Goal: Information Seeking & Learning: Compare options

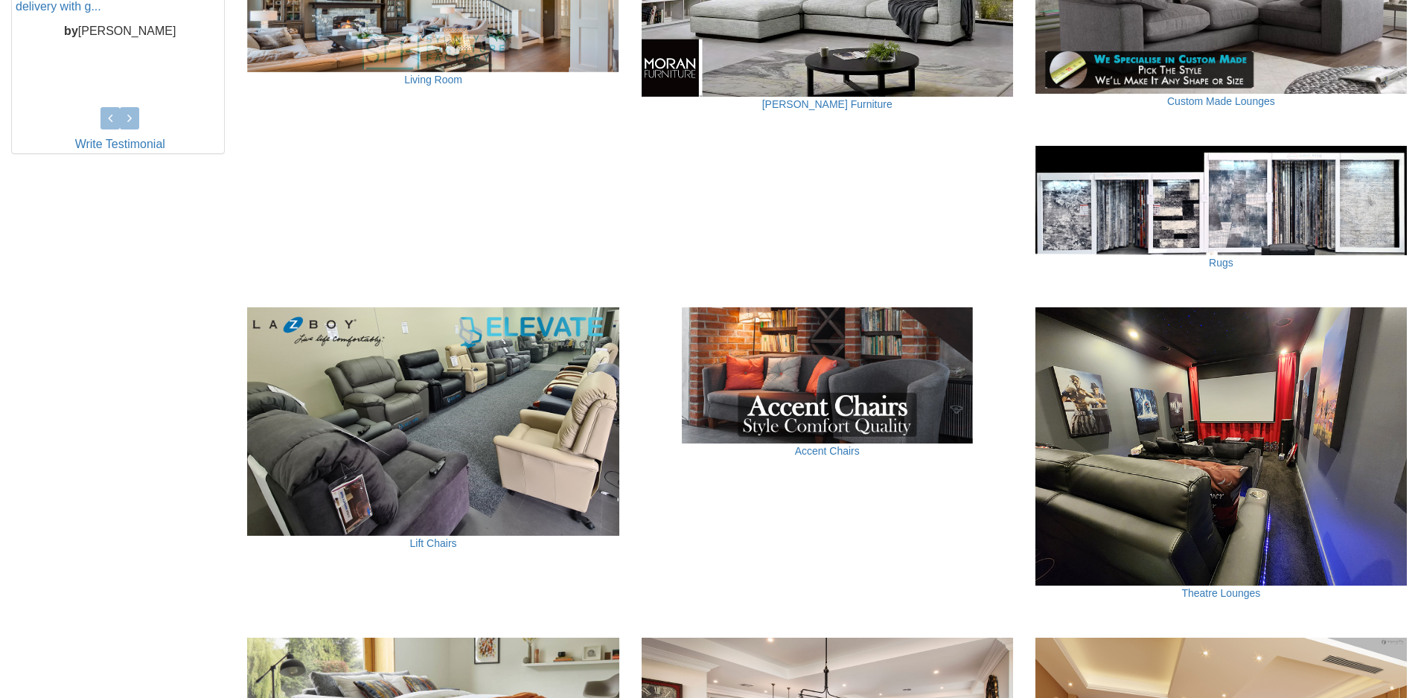
scroll to position [819, 0]
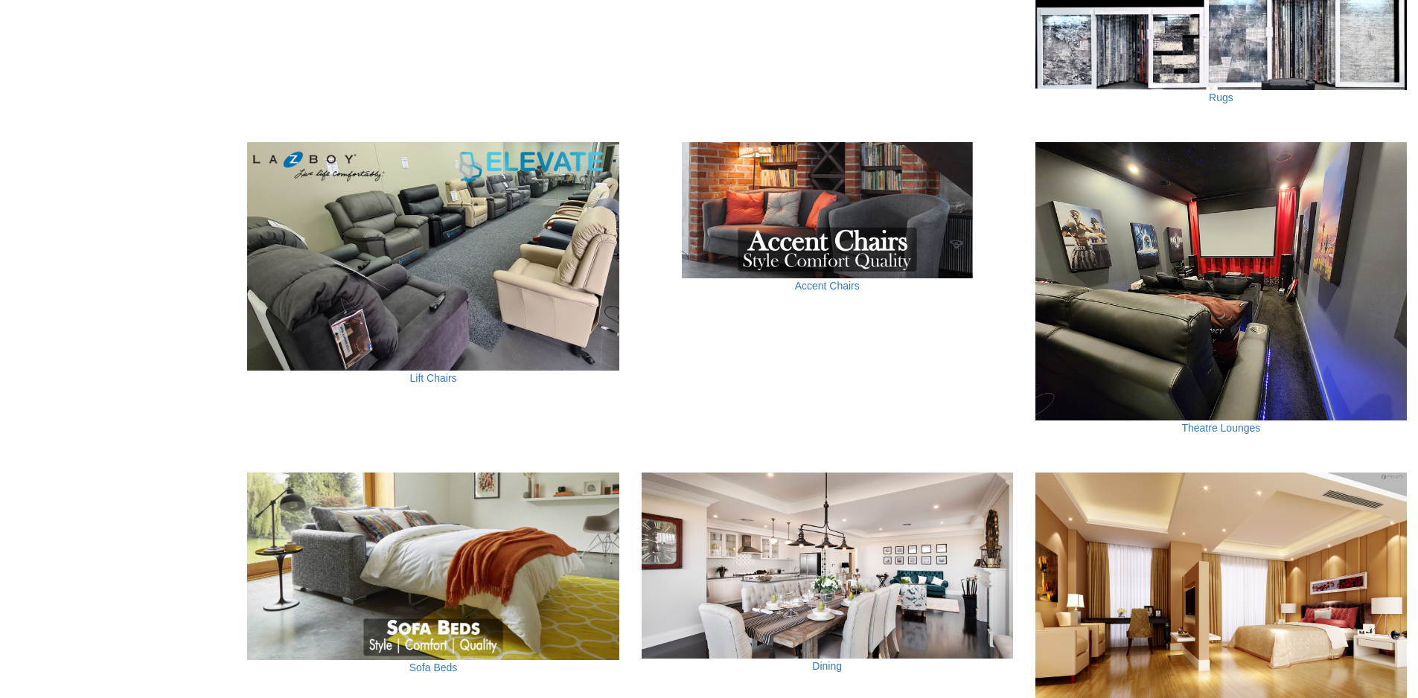
click at [0, 0] on link "Theatre Lounges" at bounding box center [0, 0] width 0 height 0
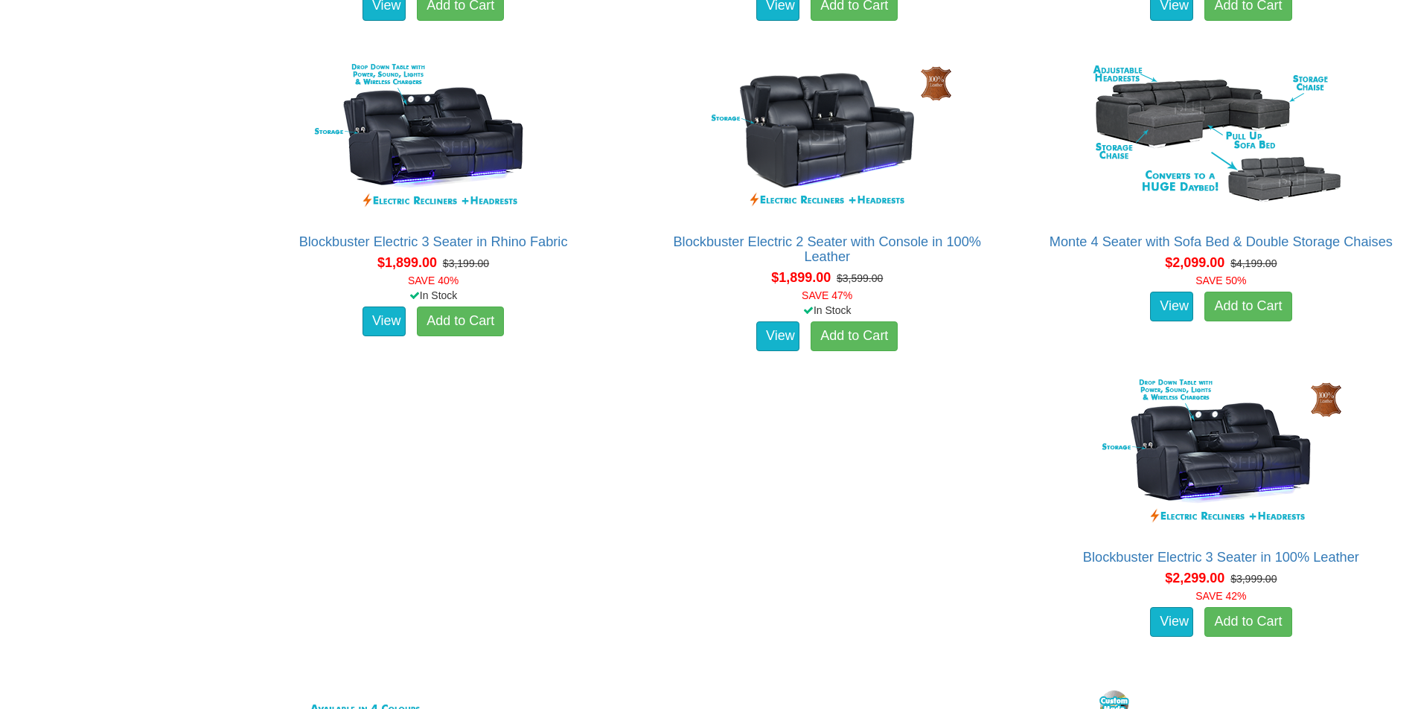
scroll to position [1340, 0]
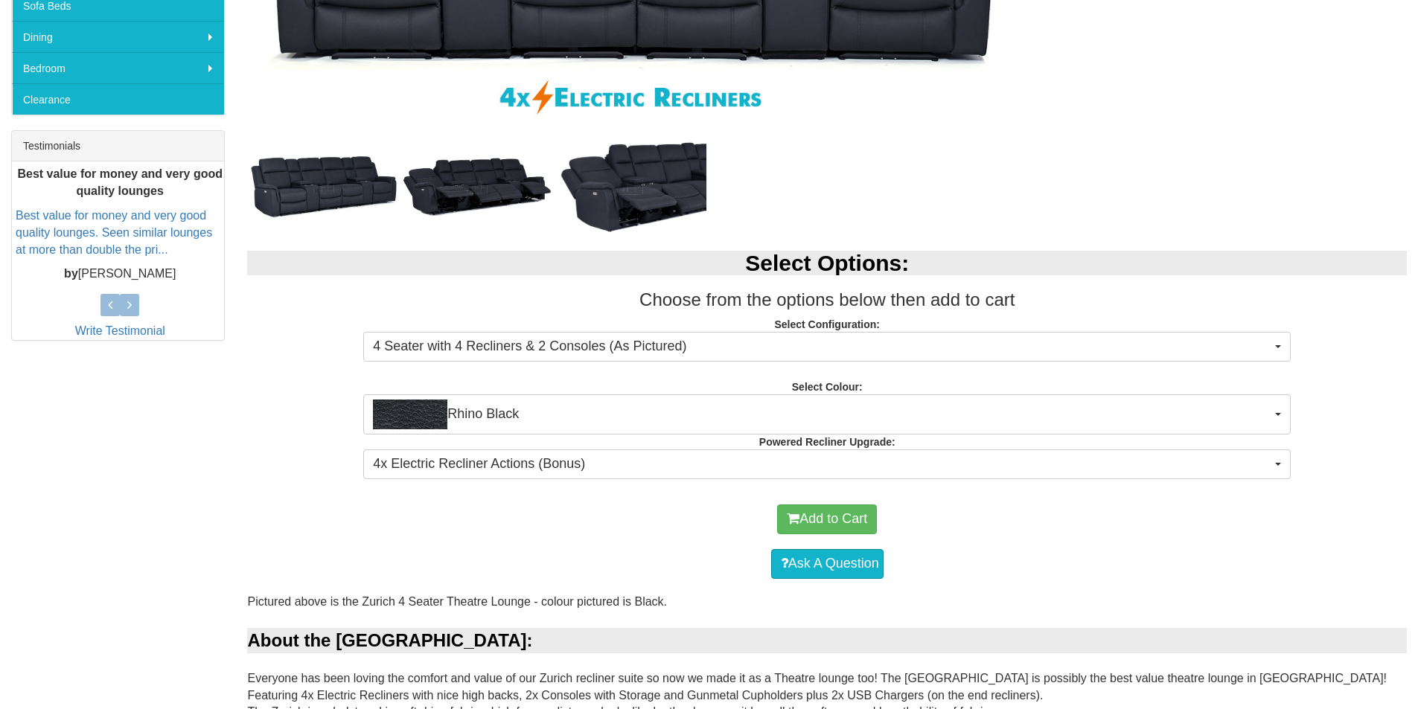
scroll to position [174, 0]
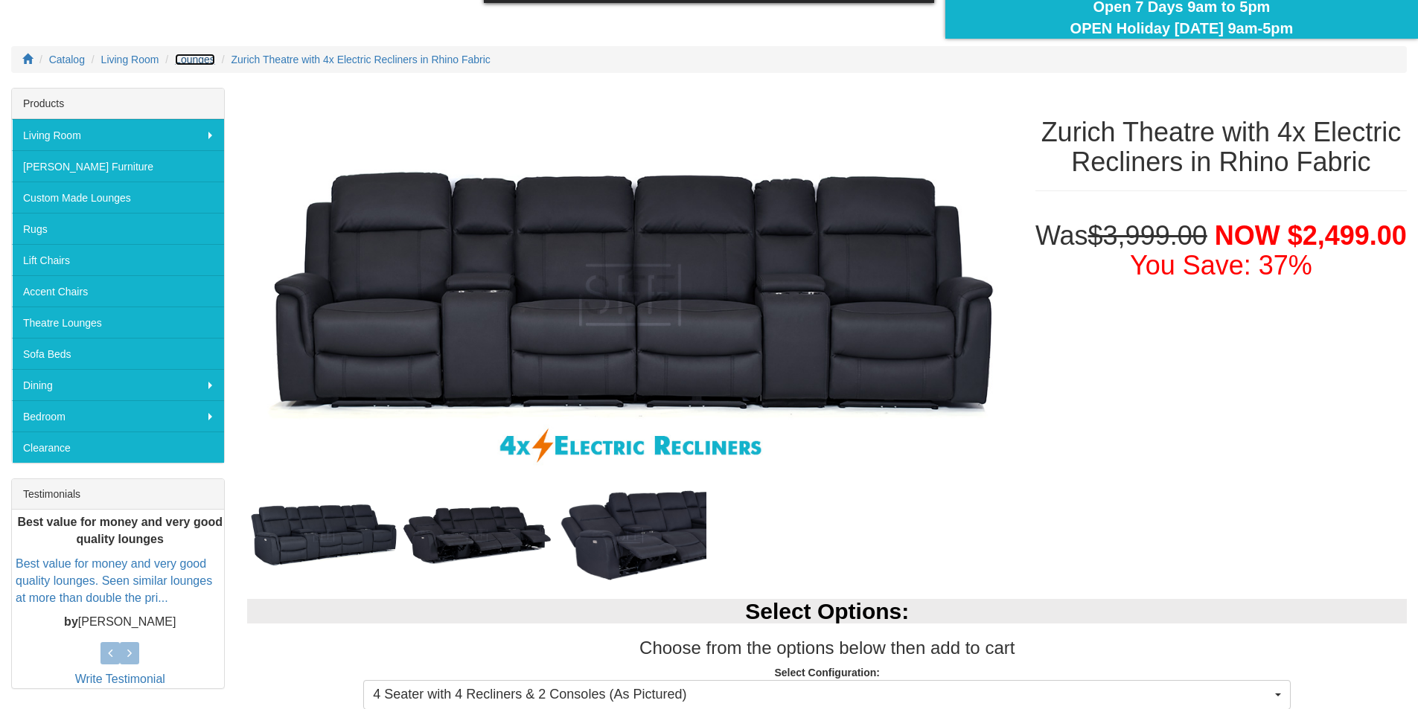
click at [175, 60] on span "Lounges" at bounding box center [195, 60] width 40 height 12
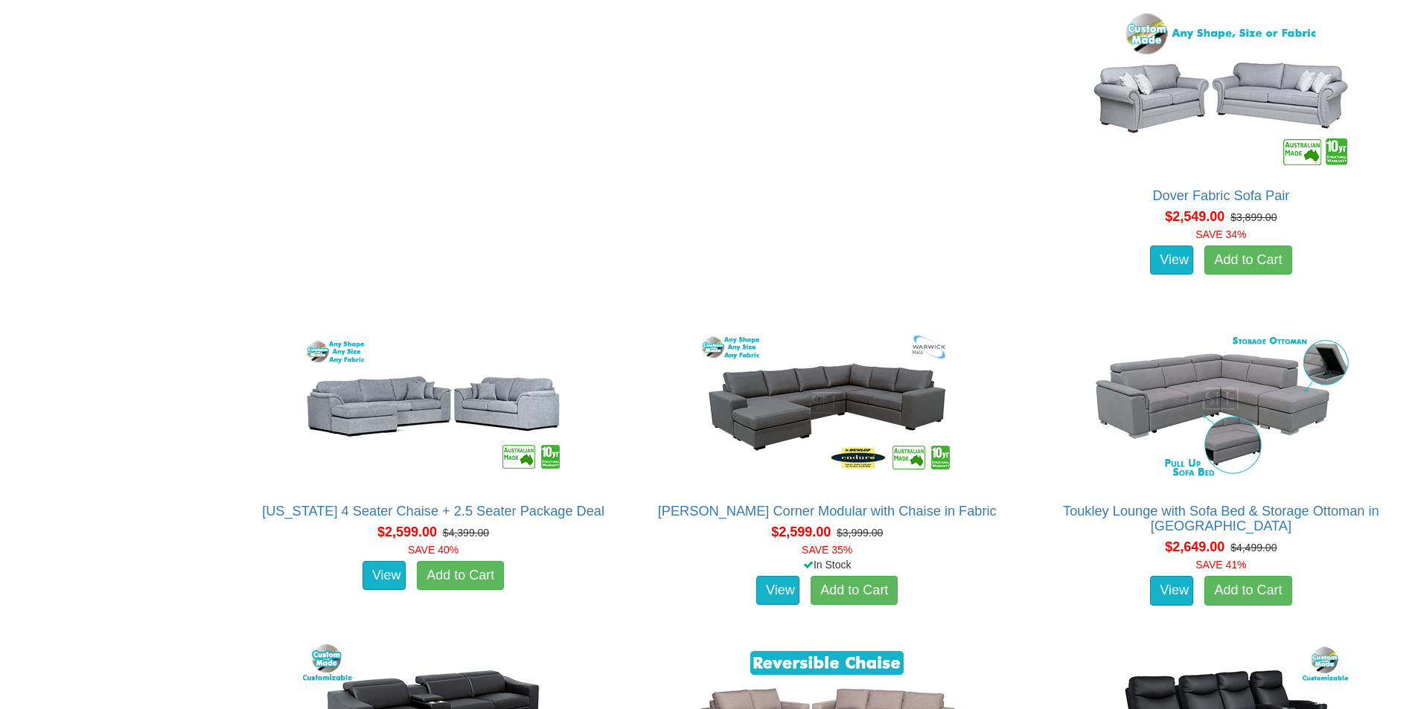
scroll to position [4094, 0]
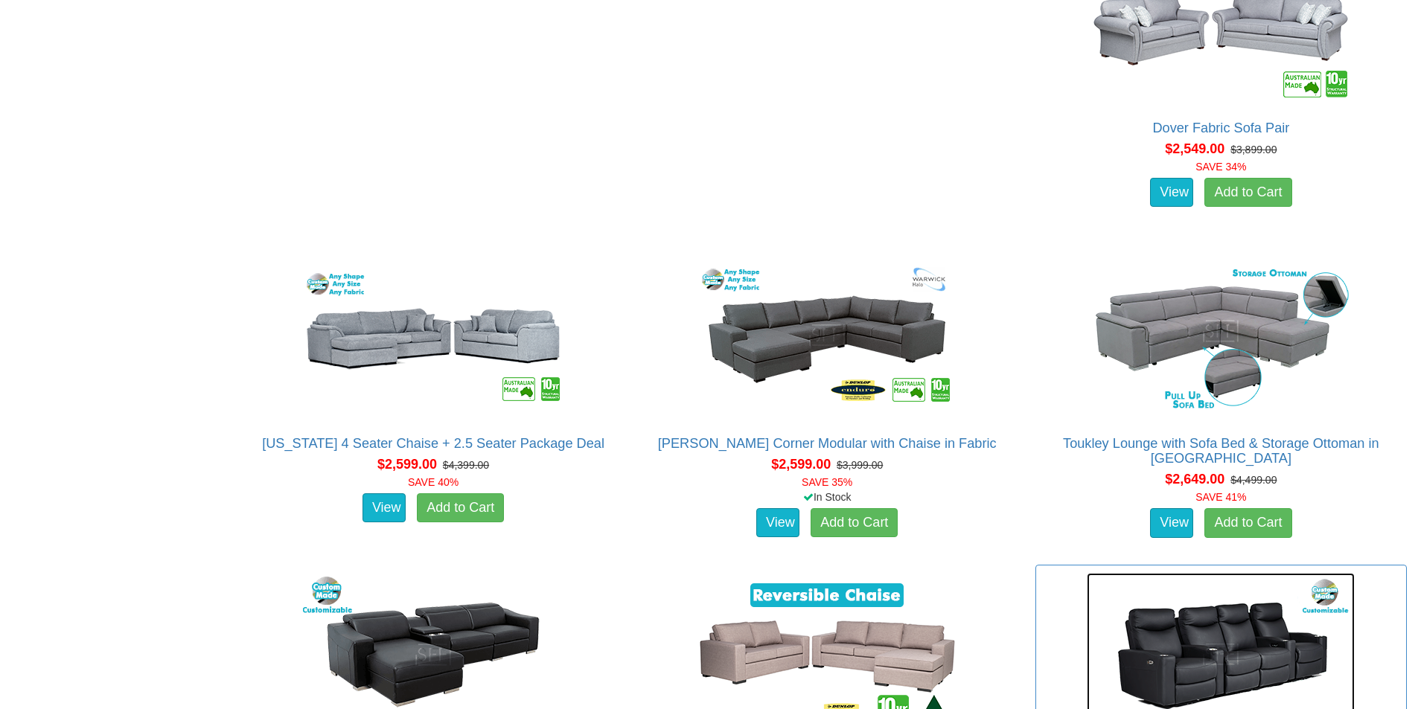
click at [1087, 573] on img at bounding box center [1221, 655] width 268 height 164
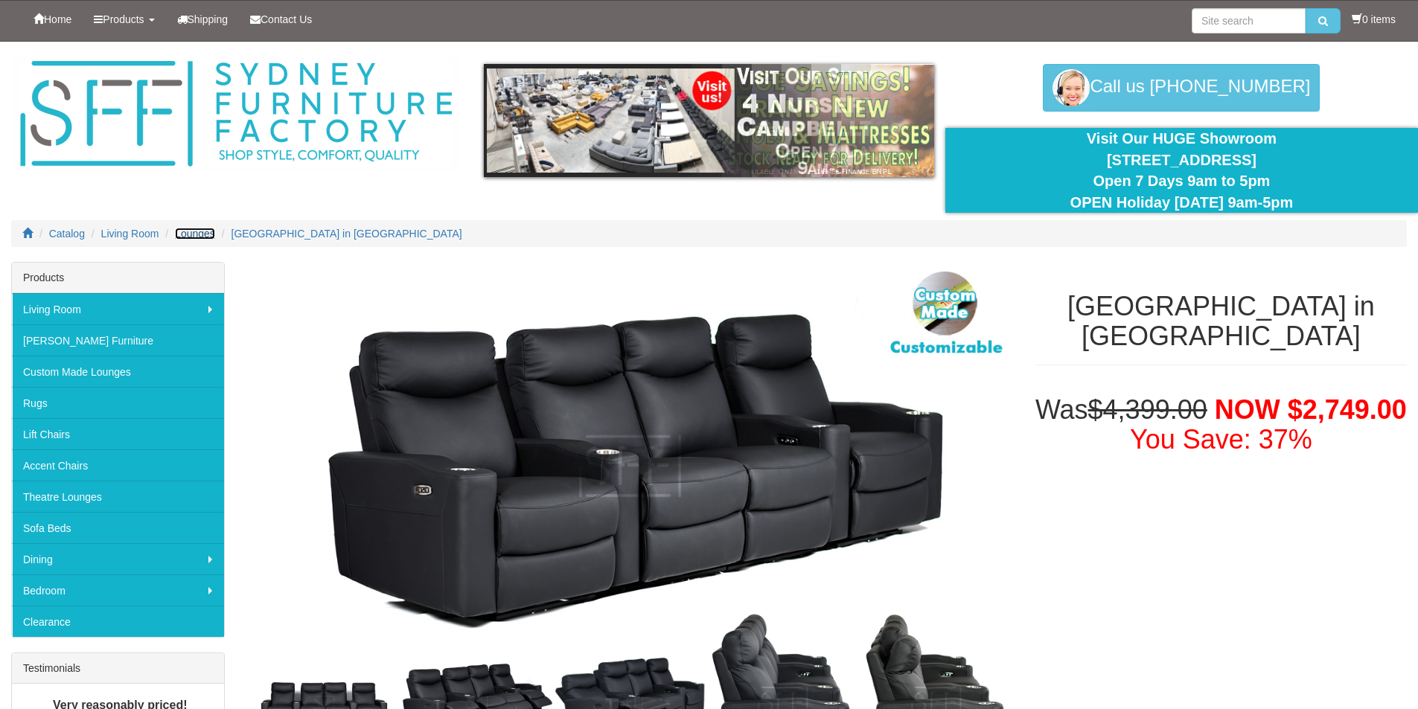
click at [182, 235] on span "Lounges" at bounding box center [195, 234] width 40 height 12
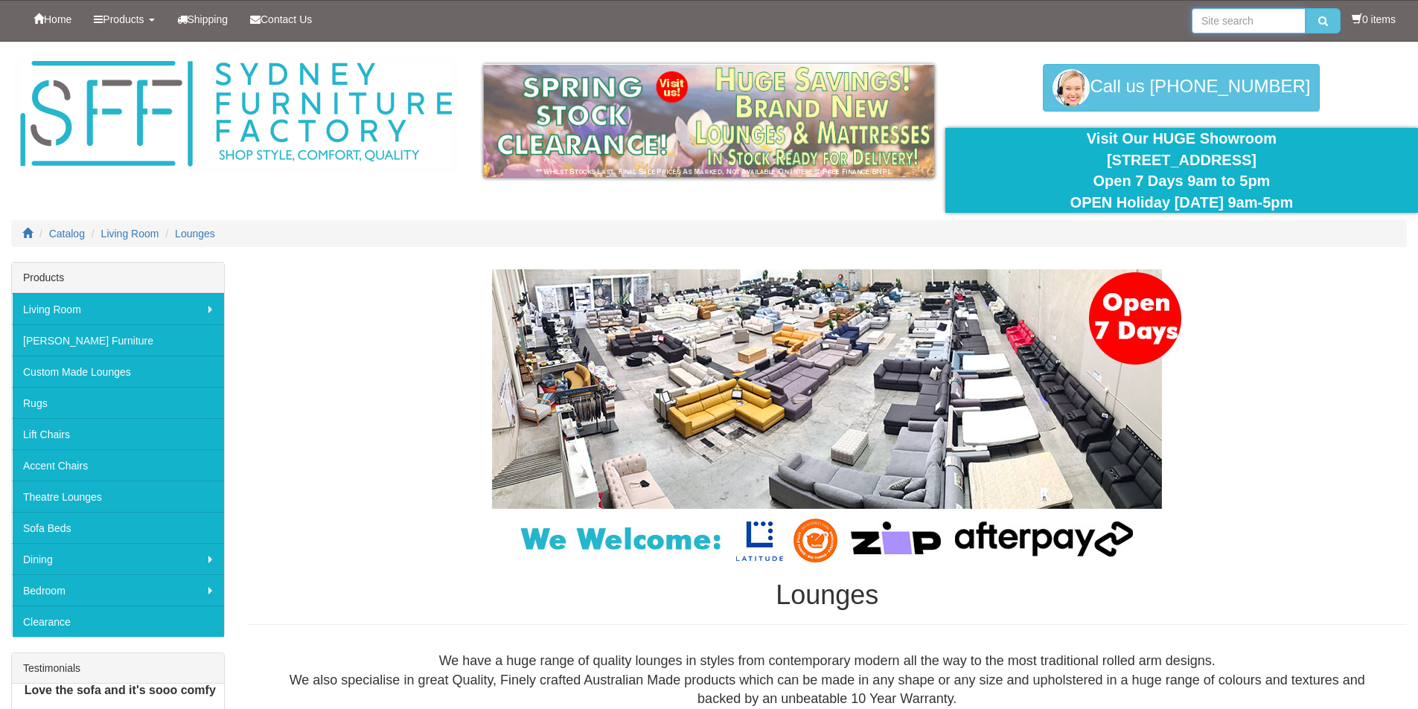
click at [1238, 25] on input "search" at bounding box center [1249, 20] width 114 height 25
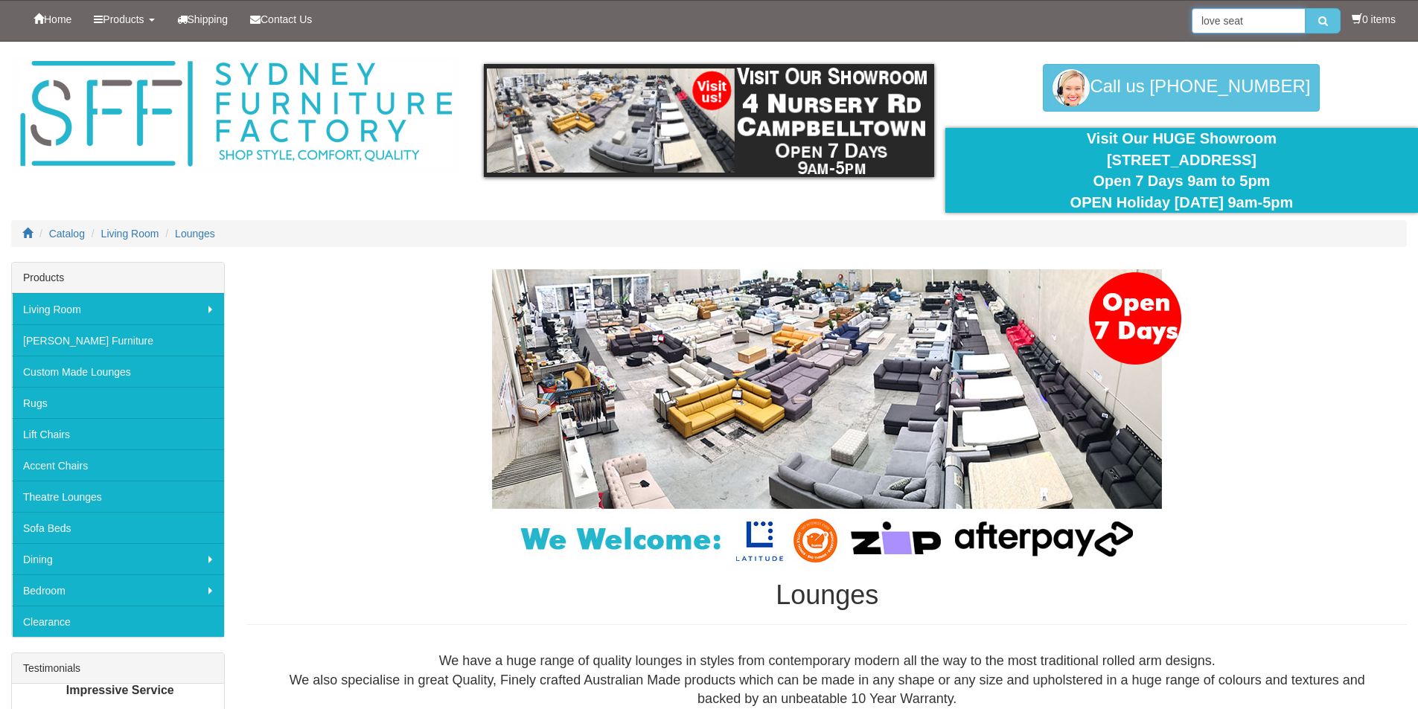
type input "love seat"
click at [1305, 8] on button "submit" at bounding box center [1322, 20] width 35 height 25
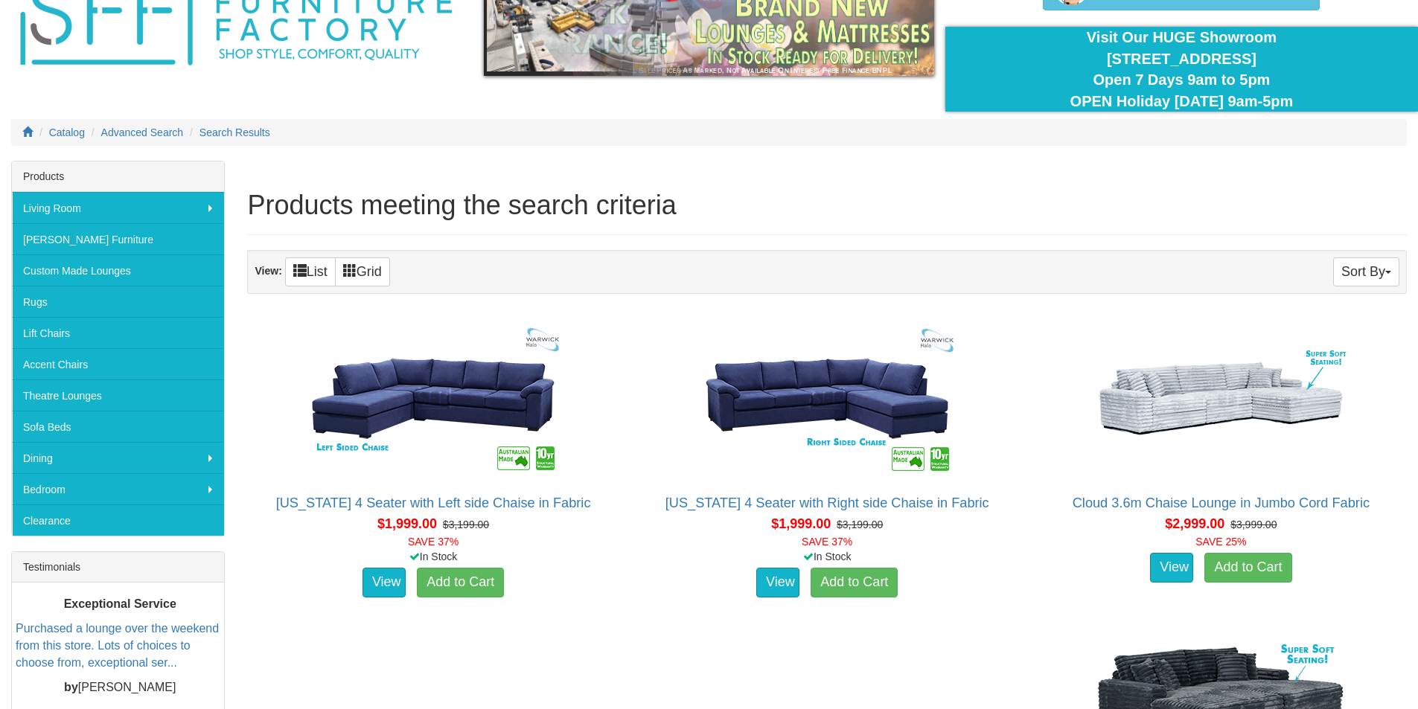
scroll to position [74, 0]
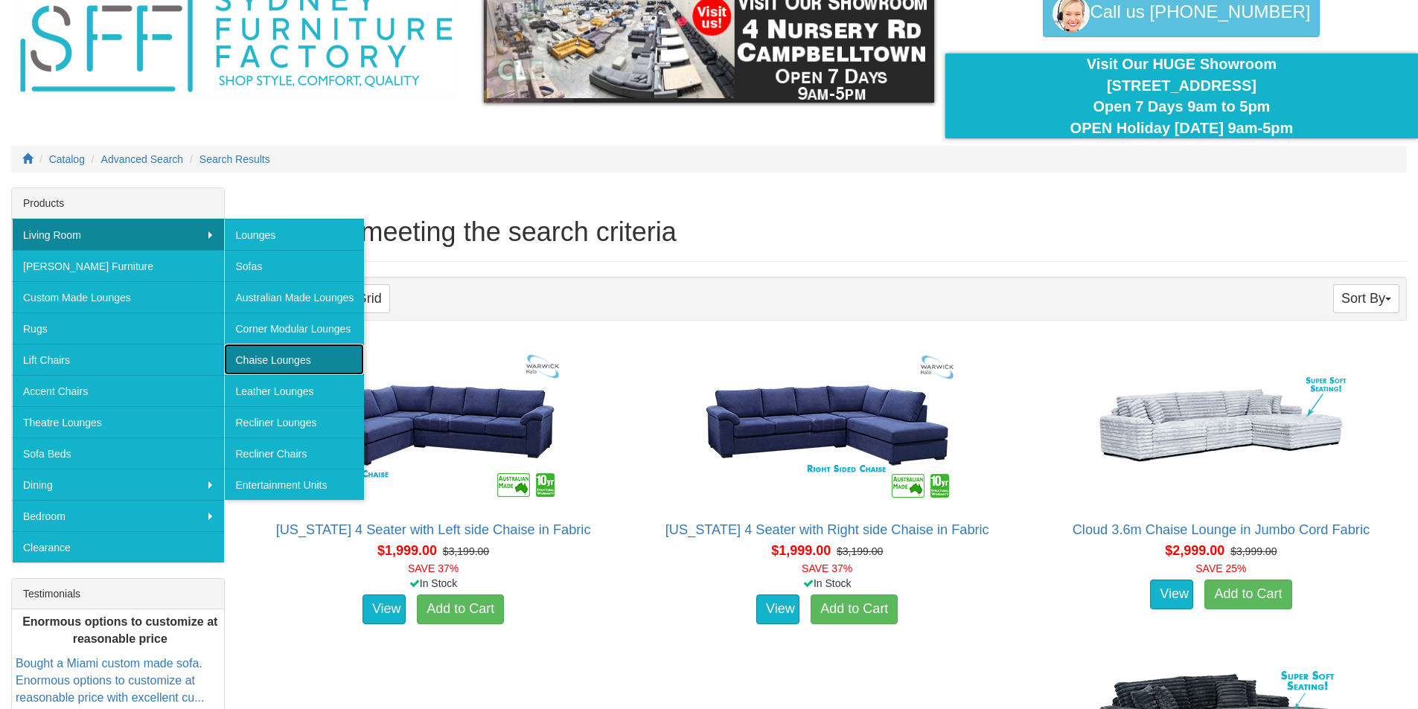
click at [295, 364] on link "Chaise Lounges" at bounding box center [294, 359] width 140 height 31
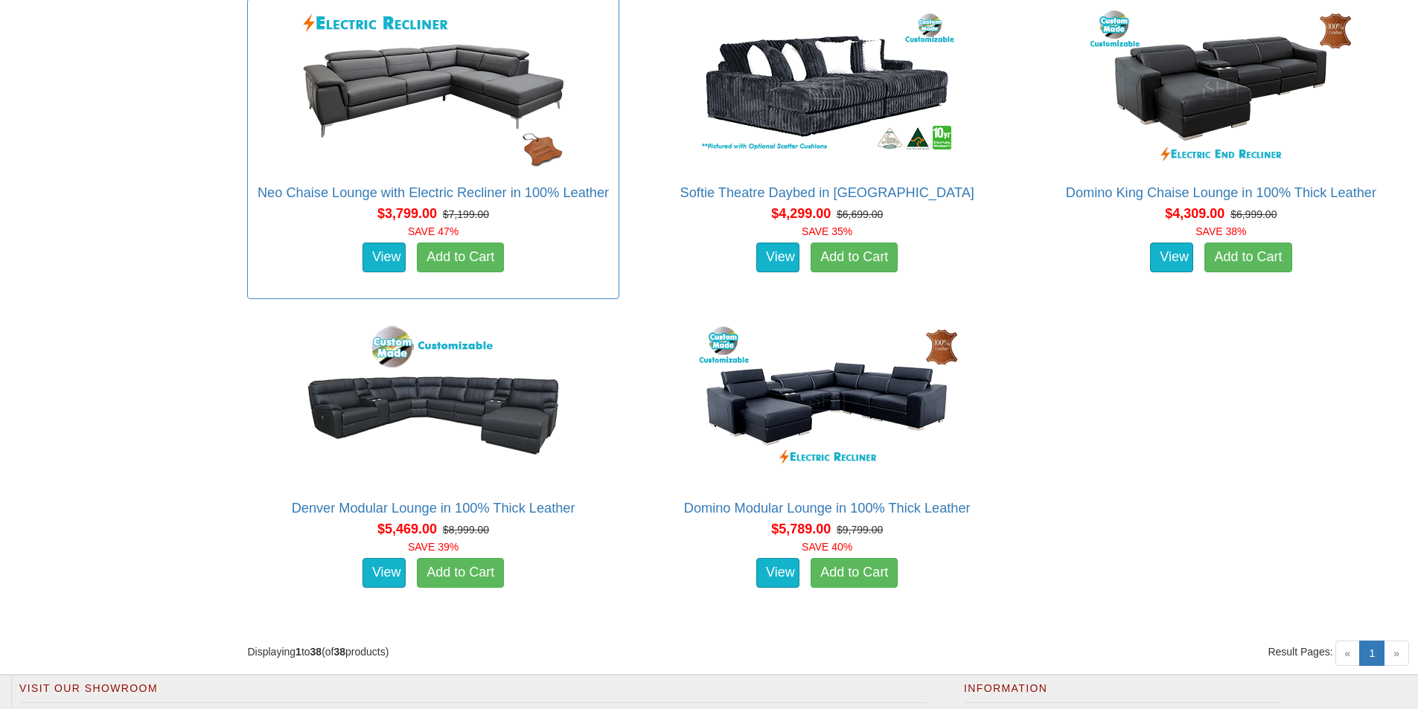
scroll to position [4242, 0]
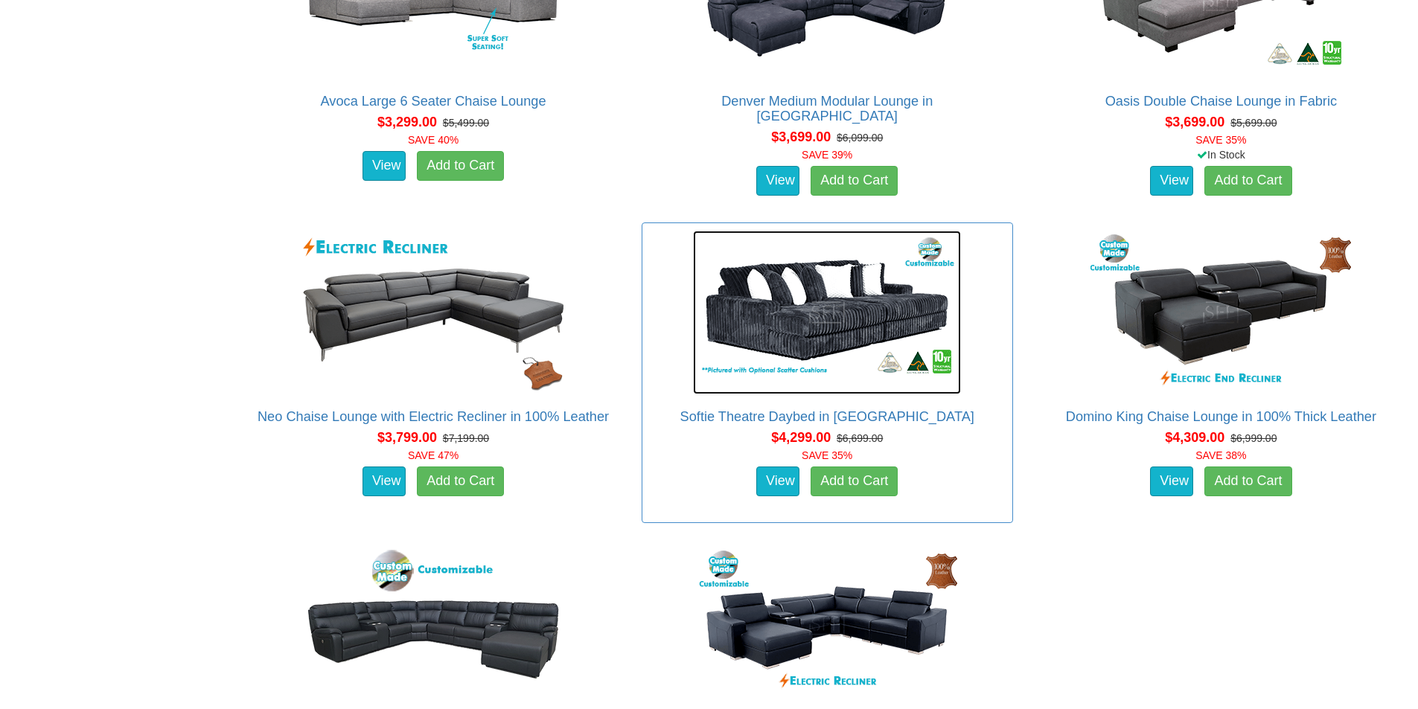
click at [794, 264] on img at bounding box center [827, 313] width 268 height 164
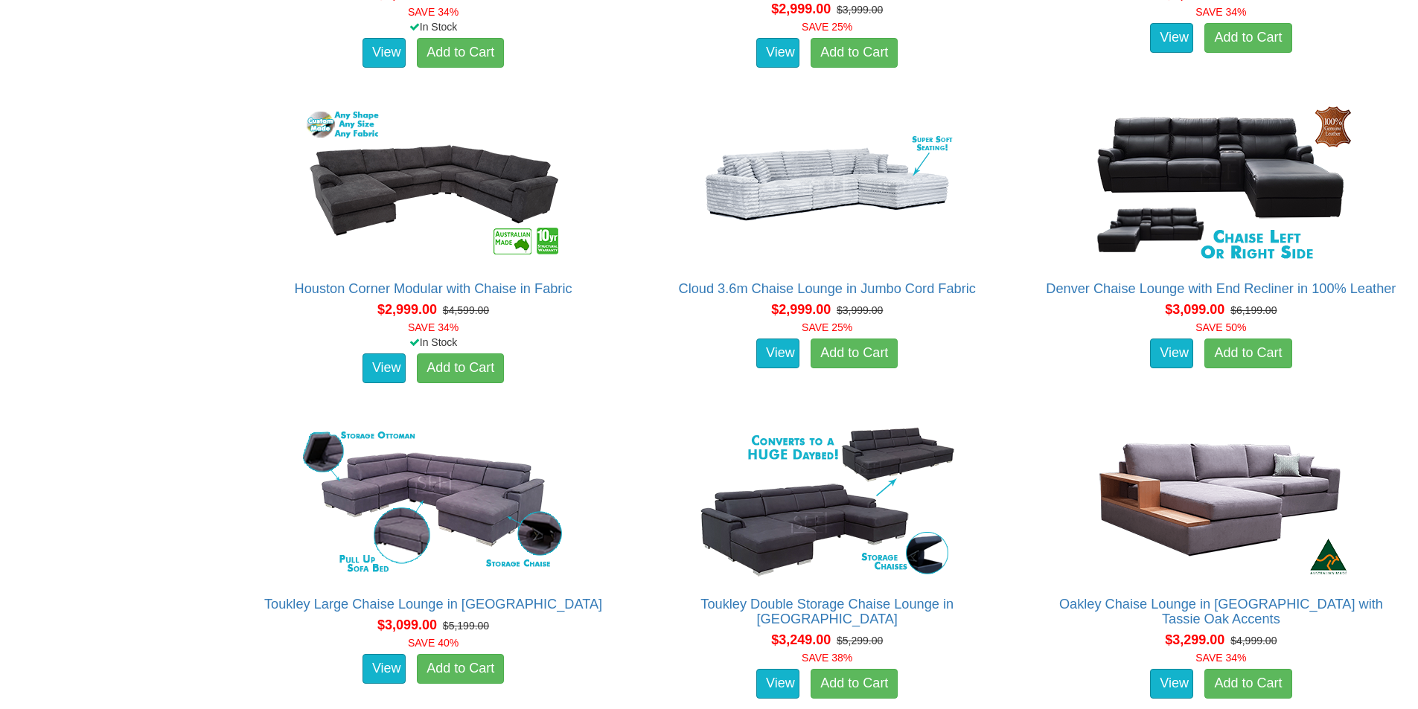
scroll to position [3052, 0]
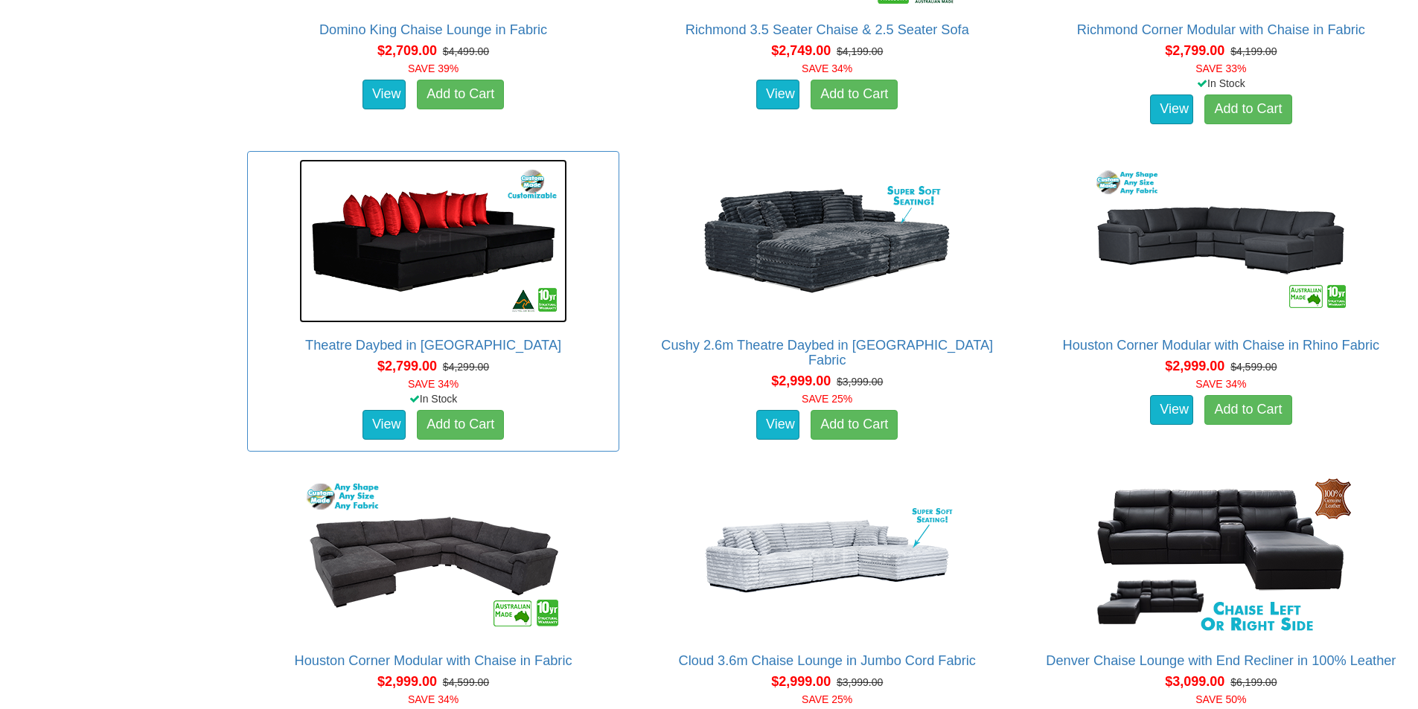
click at [429, 229] on img at bounding box center [433, 241] width 268 height 164
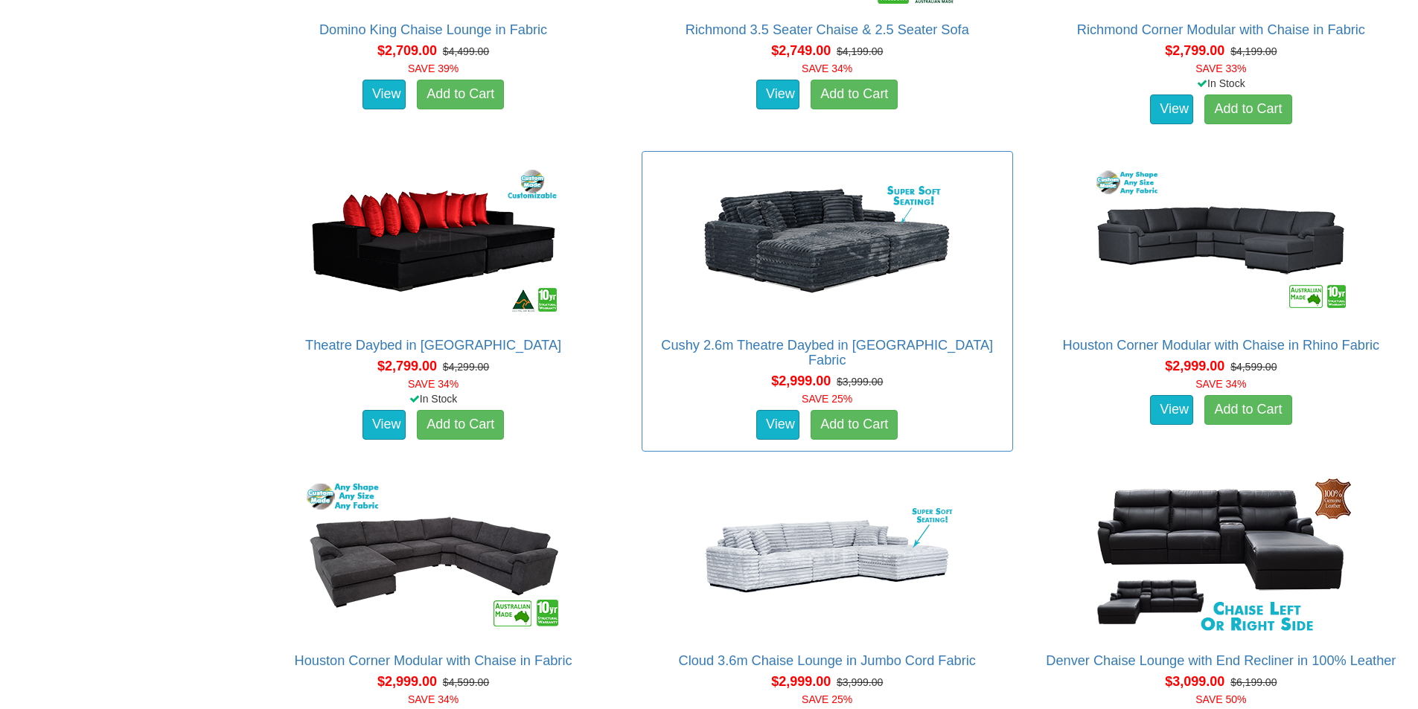
click at [851, 229] on img at bounding box center [827, 241] width 268 height 164
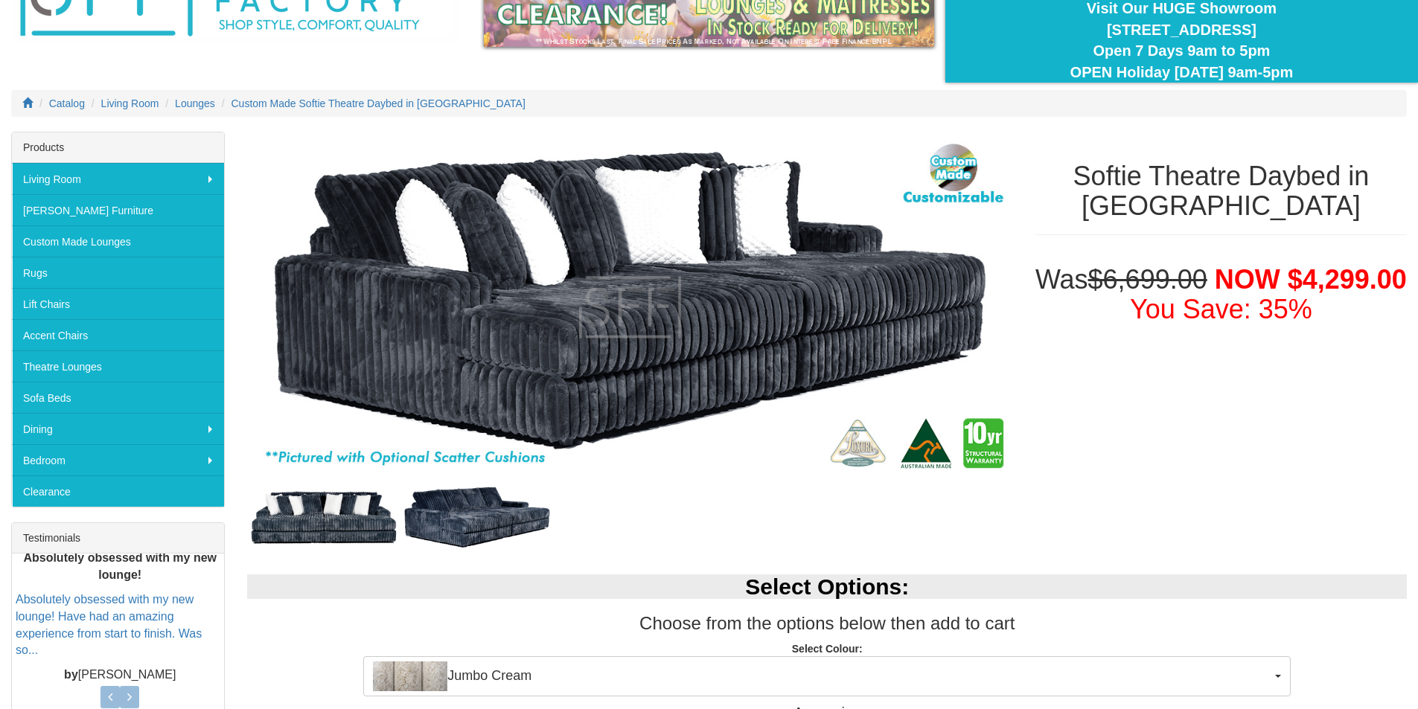
scroll to position [223, 0]
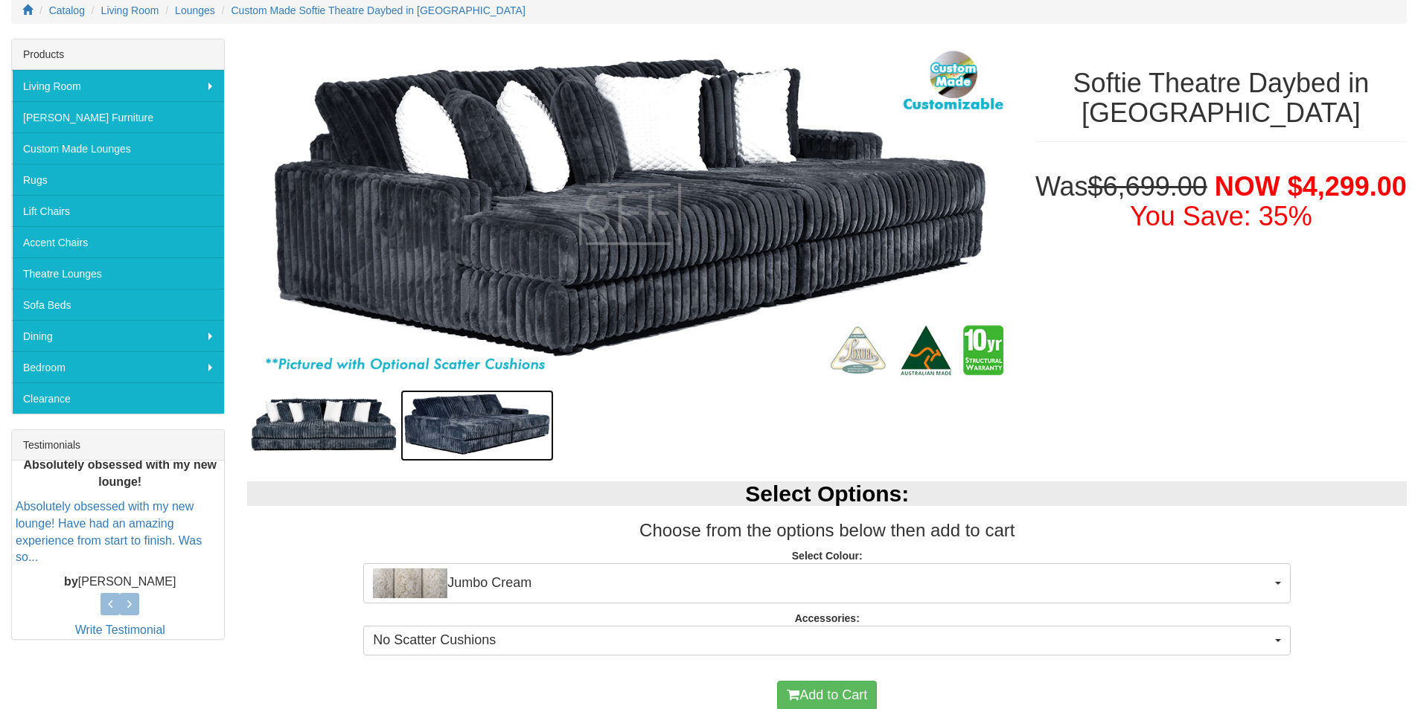
click at [481, 431] on img at bounding box center [476, 425] width 153 height 71
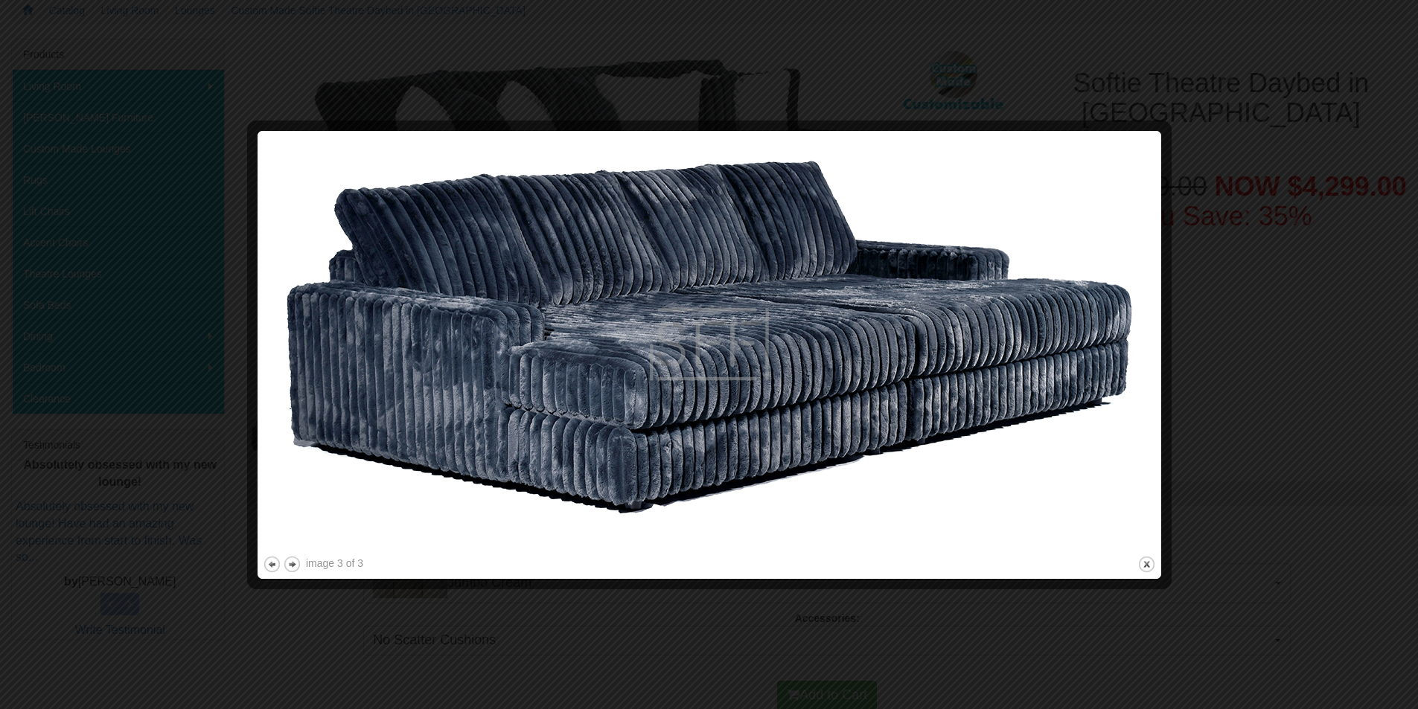
click at [1320, 377] on div at bounding box center [709, 354] width 1418 height 709
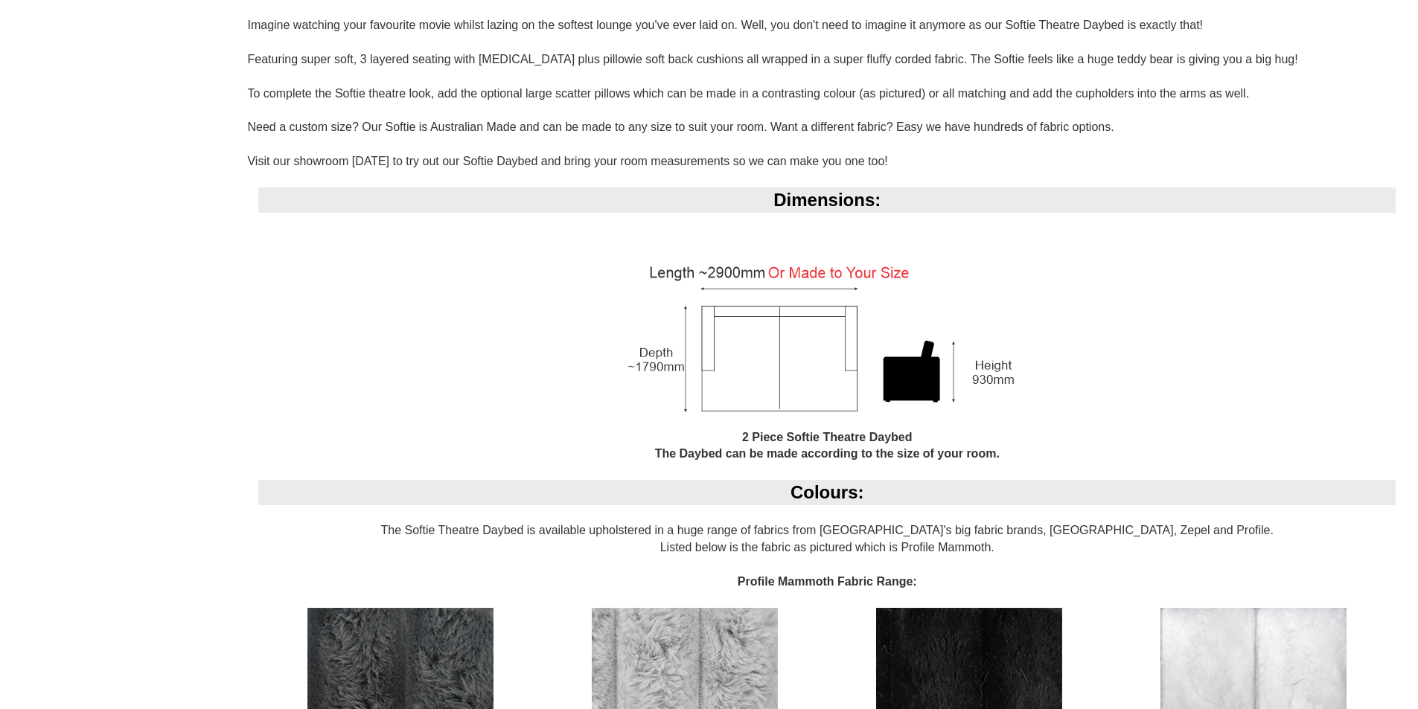
scroll to position [1042, 0]
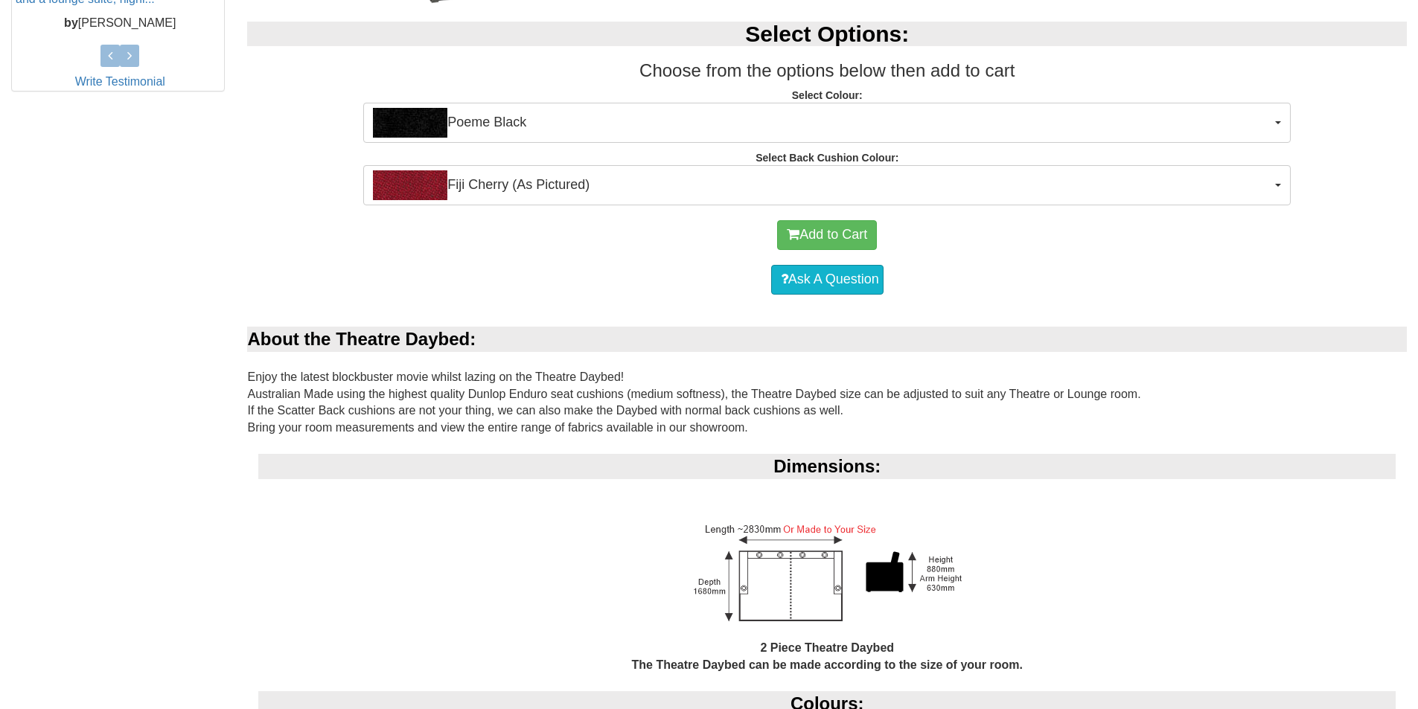
scroll to position [819, 0]
